Goal: Obtain resource: Obtain resource

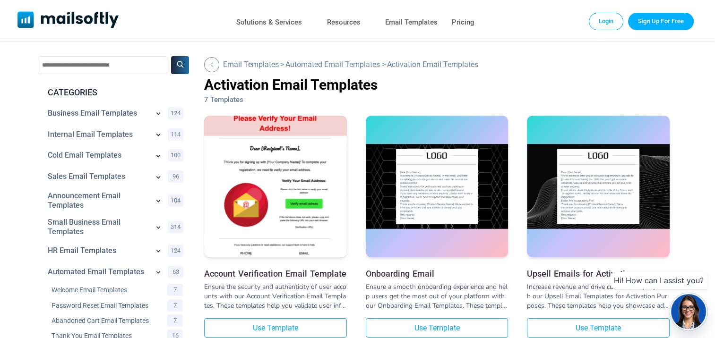
click at [96, 121] on div "Business Email Templates 124" at bounding box center [113, 113] width 147 height 21
click at [98, 114] on link "Business Email Templates" at bounding box center [98, 113] width 101 height 9
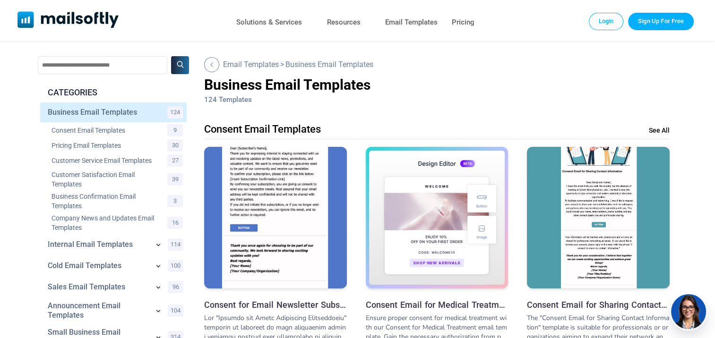
click at [268, 208] on img at bounding box center [275, 189] width 143 height 284
